Goal: Information Seeking & Learning: Learn about a topic

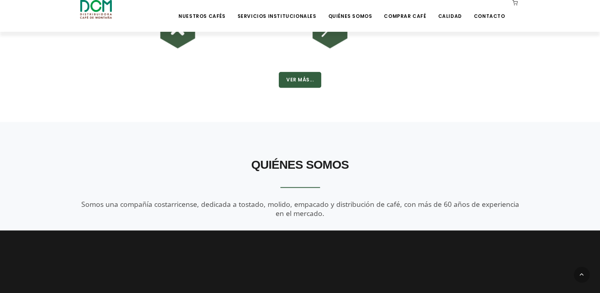
scroll to position [595, 0]
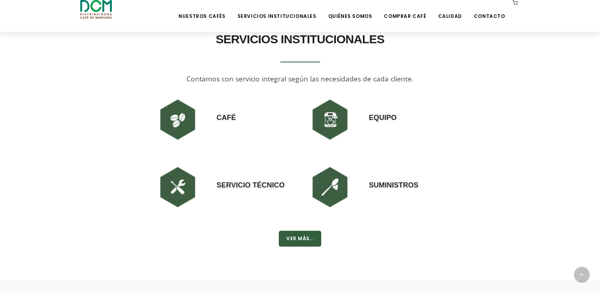
click at [232, 119] on h3 "Café" at bounding box center [226, 109] width 19 height 27
click at [176, 116] on img at bounding box center [178, 120] width 48 height 48
click at [305, 242] on button "Ver Más..." at bounding box center [300, 238] width 42 height 16
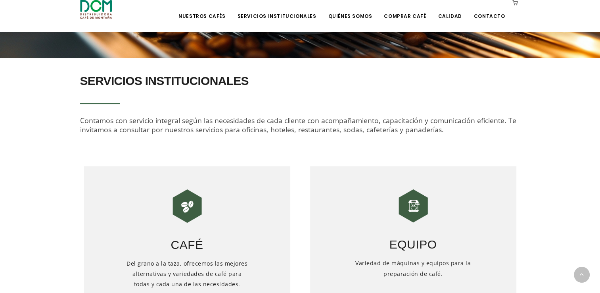
scroll to position [317, 0]
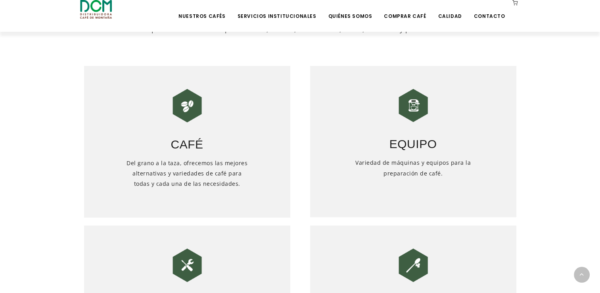
click at [187, 110] on img at bounding box center [187, 106] width 40 height 40
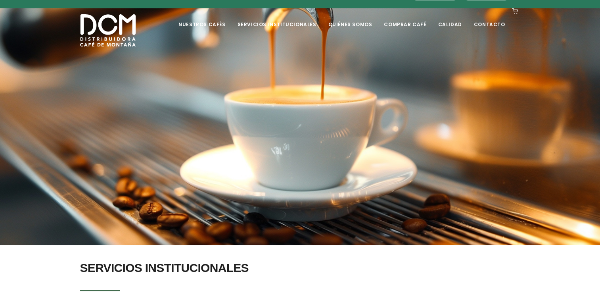
scroll to position [0, 0]
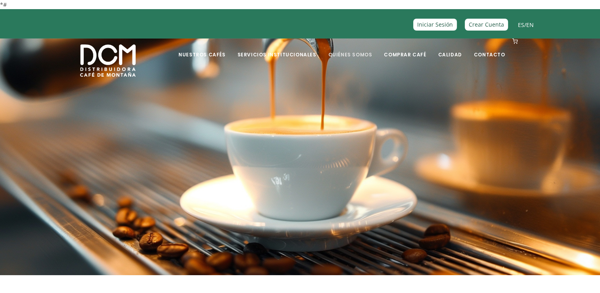
click at [360, 57] on link "Quiénes Somos" at bounding box center [350, 48] width 54 height 19
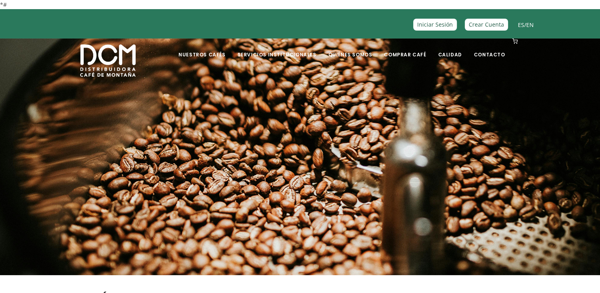
click at [473, 184] on section at bounding box center [300, 150] width 600 height 254
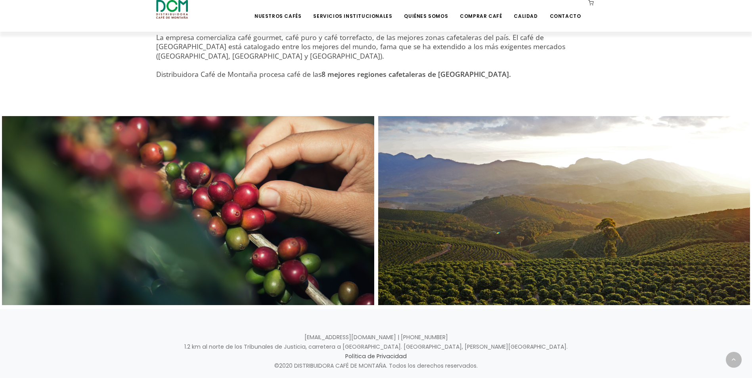
scroll to position [357, 0]
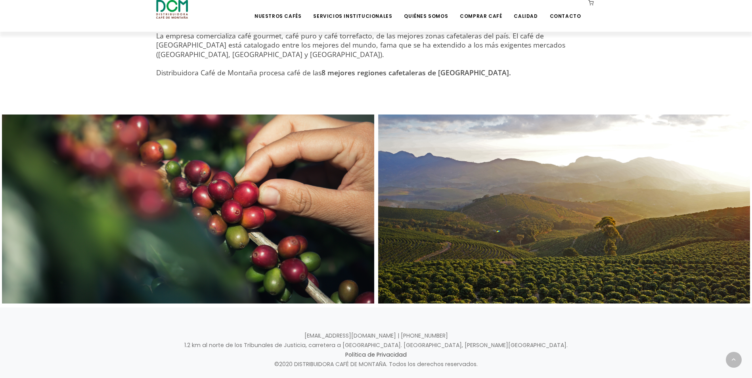
click at [121, 86] on section "QUIÉNES SOMOS Somos una compañía costarricense, dedicada a tostado, molido, emp…" at bounding box center [376, 10] width 752 height 185
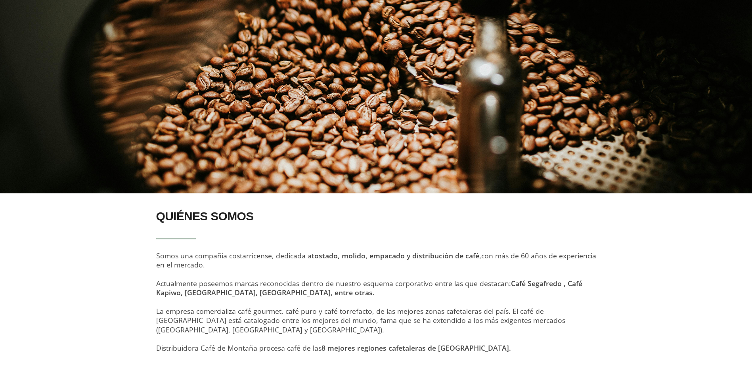
scroll to position [0, 0]
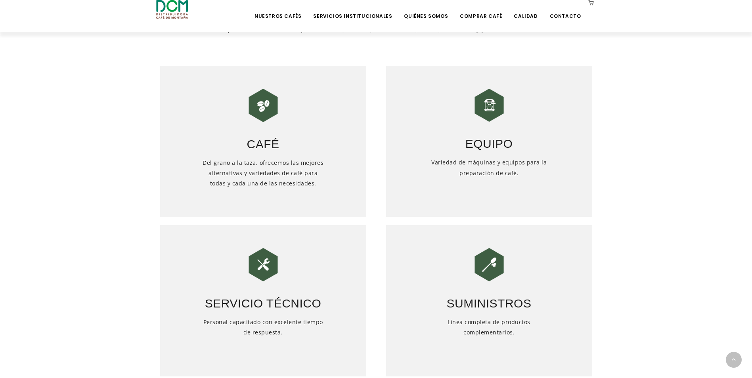
scroll to position [40, 0]
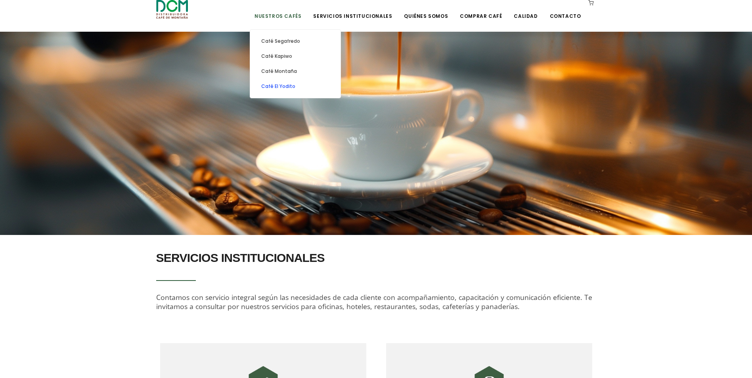
click at [294, 89] on link "Café El Yodito" at bounding box center [295, 86] width 82 height 15
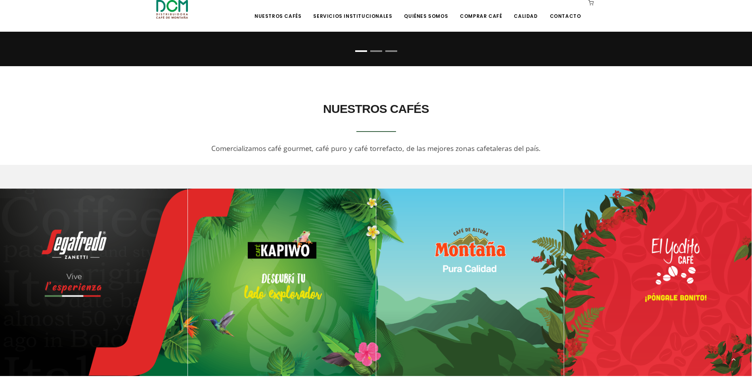
scroll to position [387, 0]
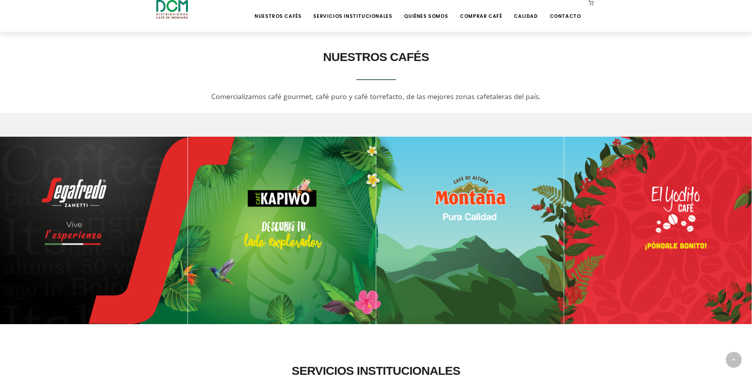
click at [134, 188] on img at bounding box center [94, 231] width 188 height 188
click at [268, 224] on img at bounding box center [282, 231] width 188 height 188
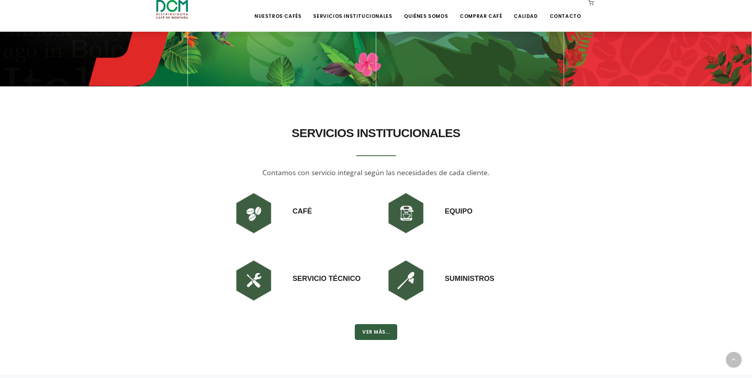
scroll to position [704, 0]
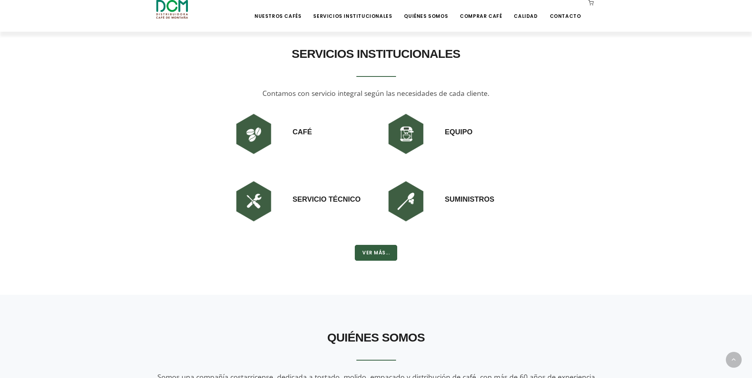
drag, startPoint x: 641, startPoint y: 277, endPoint x: 634, endPoint y: 282, distance: 8.0
click at [641, 277] on section "SERVICIOS INSTITUCIONALES Contamos con servicio integral según las necesidades …" at bounding box center [376, 153] width 752 height 284
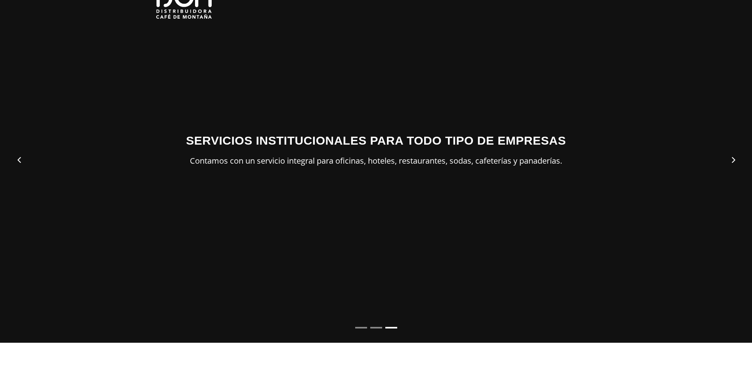
scroll to position [0, 0]
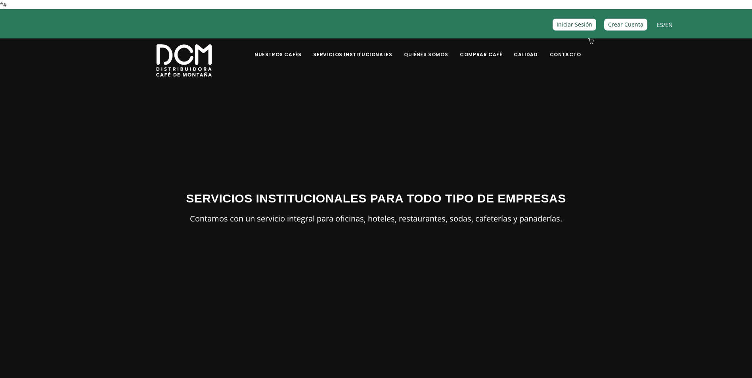
click at [434, 52] on link "Quiénes Somos" at bounding box center [426, 48] width 54 height 19
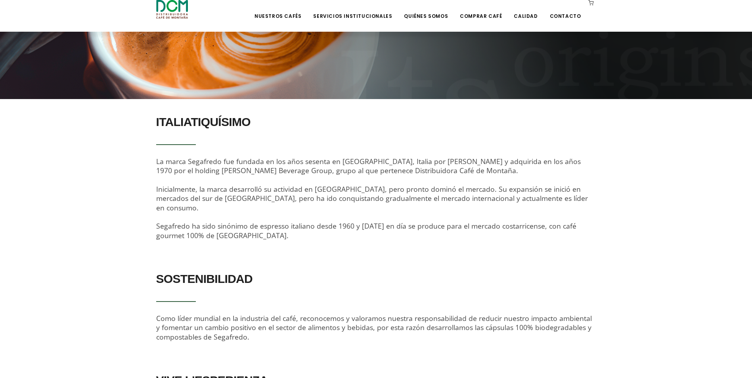
scroll to position [40, 0]
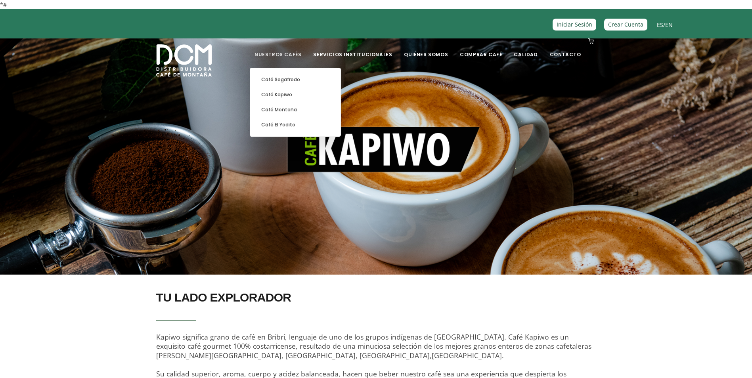
click at [298, 56] on link "Nuestros Cafés" at bounding box center [278, 48] width 56 height 19
click at [299, 55] on link "Nuestros Cafés" at bounding box center [278, 48] width 56 height 19
click at [306, 55] on link "Nuestros Cafés" at bounding box center [278, 48] width 56 height 19
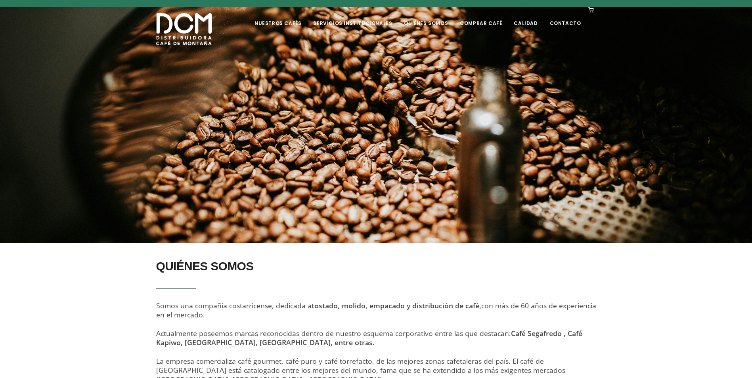
scroll to position [79, 0]
